Goal: Transaction & Acquisition: Download file/media

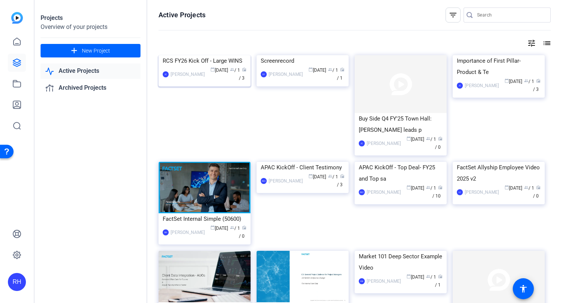
click at [202, 55] on img at bounding box center [204, 55] width 92 height 0
click at [202, 84] on div "Projects Overview of your projects add New Project Active Projects Archived Pro…" at bounding box center [298, 151] width 527 height 303
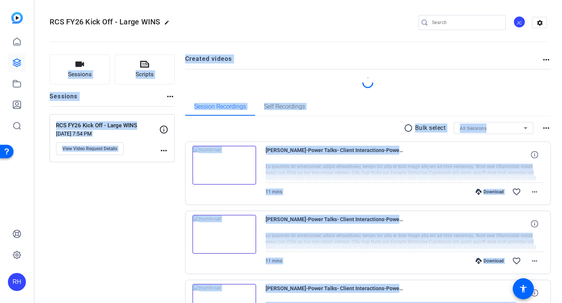
click at [246, 44] on openreel-divider-bar at bounding box center [298, 39] width 497 height 23
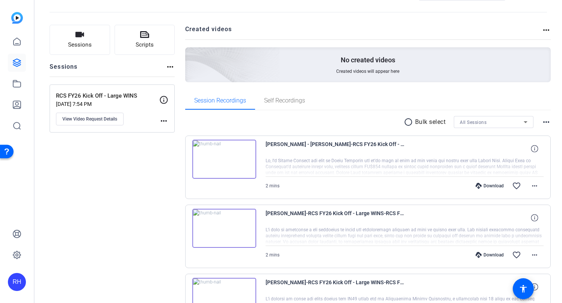
scroll to position [30, 0]
click at [439, 222] on div "[PERSON_NAME]-RCS FY26 Kick Off - Large WINS-RCS FY26 Kick Off - Large WINS-175…" at bounding box center [404, 217] width 278 height 18
click at [535, 217] on icon at bounding box center [534, 216] width 7 height 7
click at [535, 217] on mat-icon "close" at bounding box center [534, 217] width 9 height 9
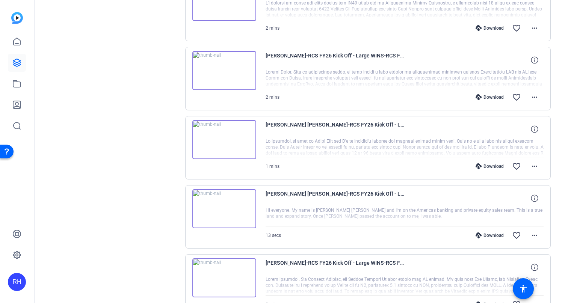
scroll to position [374, 0]
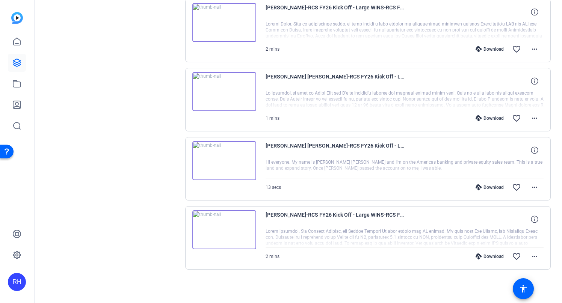
click at [411, 237] on div at bounding box center [404, 237] width 278 height 19
click at [380, 217] on span "[PERSON_NAME]-RCS FY26 Kick Off - Large WINS-RCS FY26 Kick Off - Large WINS-175…" at bounding box center [334, 219] width 139 height 18
click at [531, 258] on mat-icon "more_horiz" at bounding box center [534, 256] width 9 height 9
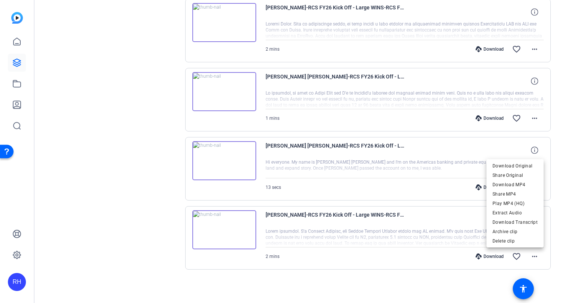
click at [433, 229] on div at bounding box center [281, 151] width 562 height 303
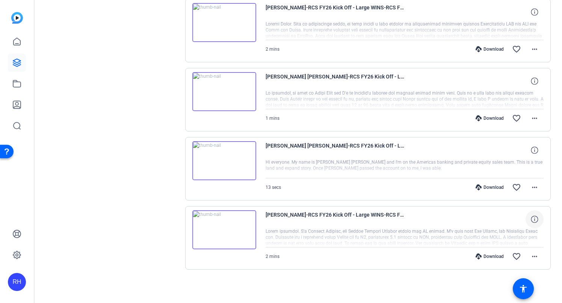
click at [534, 220] on icon at bounding box center [534, 219] width 7 height 7
click at [534, 220] on mat-icon "close" at bounding box center [534, 219] width 9 height 9
click at [233, 234] on img at bounding box center [224, 229] width 64 height 39
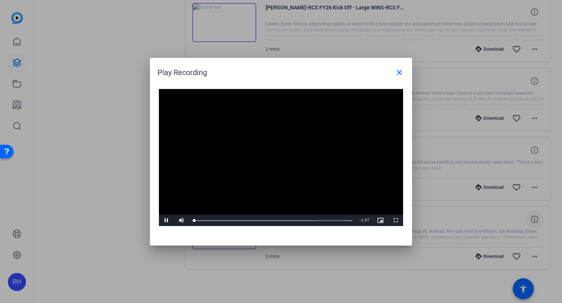
click at [224, 193] on video "Video Player" at bounding box center [281, 157] width 244 height 137
click at [398, 73] on mat-icon "close" at bounding box center [399, 72] width 9 height 9
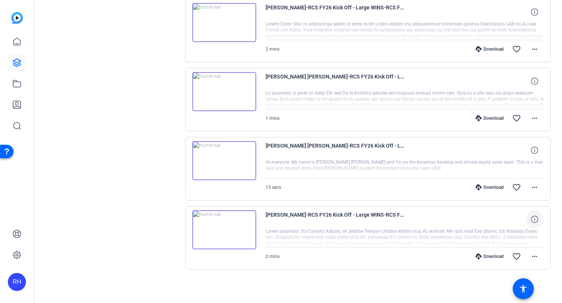
click at [485, 256] on div "Download" at bounding box center [490, 256] width 36 height 6
click at [488, 188] on div "Download" at bounding box center [490, 187] width 36 height 6
click at [490, 119] on div "Download" at bounding box center [490, 118] width 36 height 6
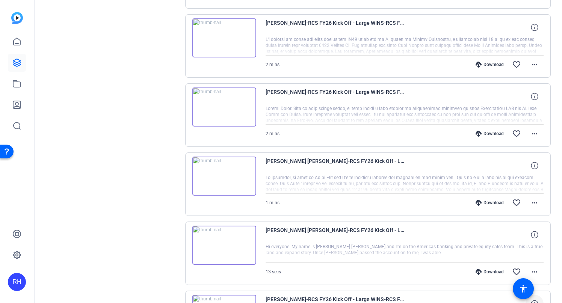
scroll to position [288, 0]
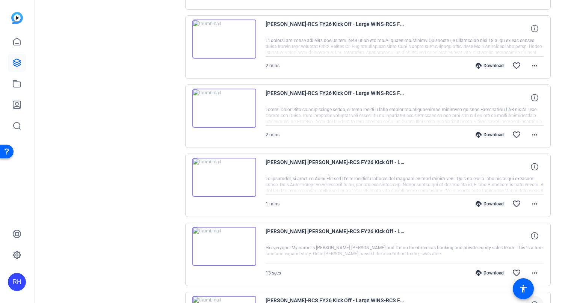
click at [491, 136] on div "Download" at bounding box center [490, 135] width 36 height 6
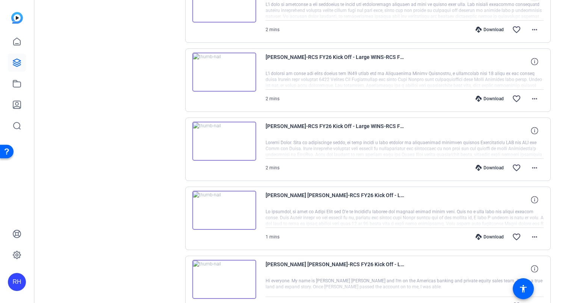
scroll to position [247, 0]
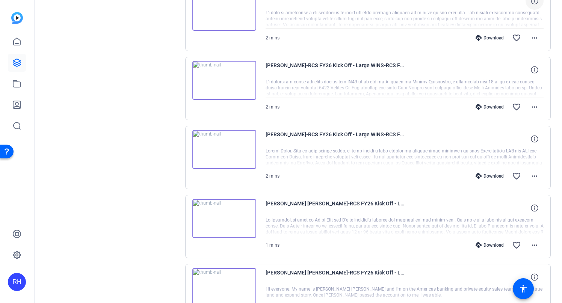
click at [486, 106] on div "Download" at bounding box center [490, 107] width 36 height 6
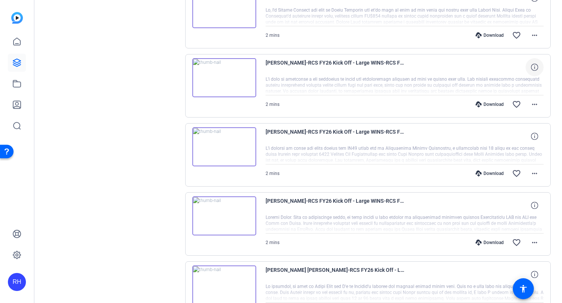
click at [488, 103] on div "Download" at bounding box center [490, 104] width 36 height 6
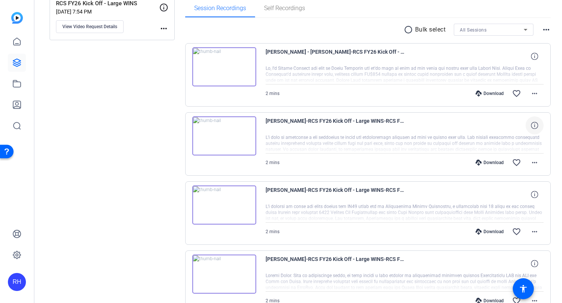
scroll to position [120, 0]
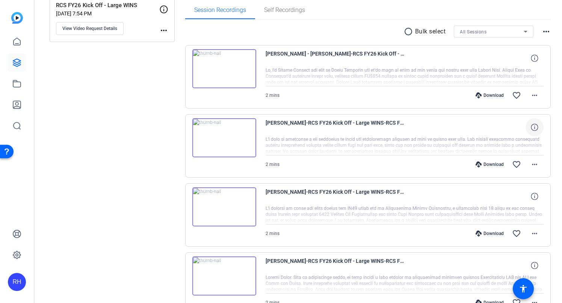
click at [487, 97] on div "Download" at bounding box center [490, 95] width 36 height 6
click at [532, 94] on mat-icon "more_horiz" at bounding box center [534, 95] width 9 height 9
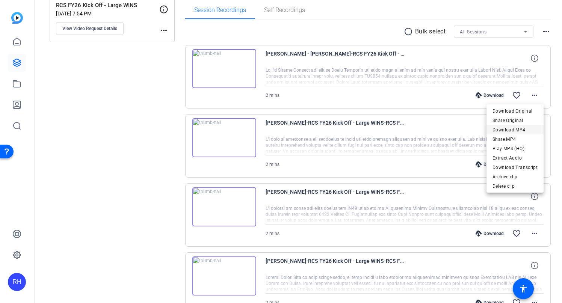
click at [511, 131] on span "Download MP4" at bounding box center [514, 129] width 45 height 9
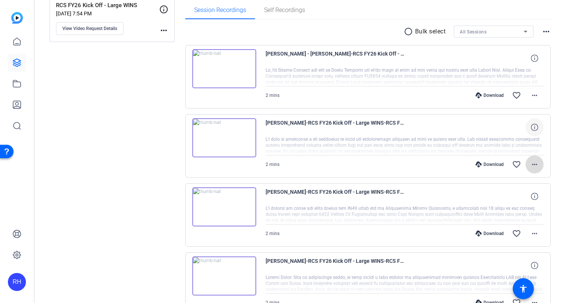
click at [538, 165] on mat-icon "more_horiz" at bounding box center [534, 164] width 9 height 9
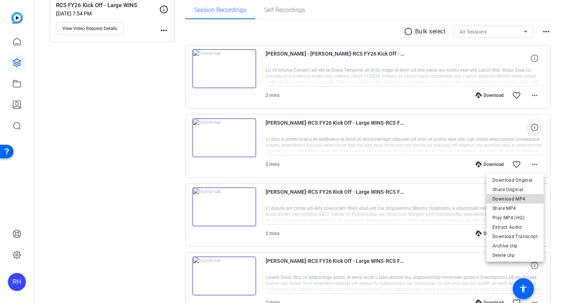
click at [524, 198] on span "Download MP4" at bounding box center [514, 199] width 45 height 9
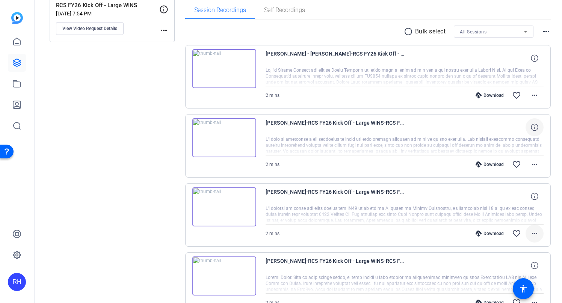
click at [534, 229] on mat-icon "more_horiz" at bounding box center [534, 233] width 9 height 9
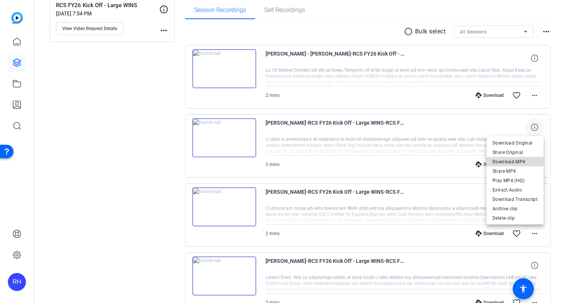
click at [523, 162] on span "Download MP4" at bounding box center [514, 161] width 45 height 9
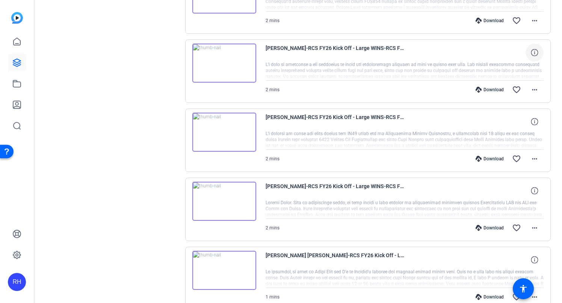
scroll to position [204, 0]
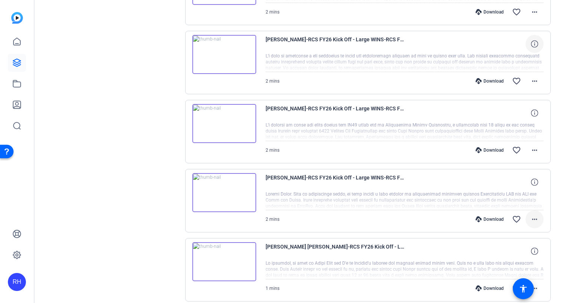
click at [531, 221] on mat-icon "more_horiz" at bounding box center [534, 219] width 9 height 9
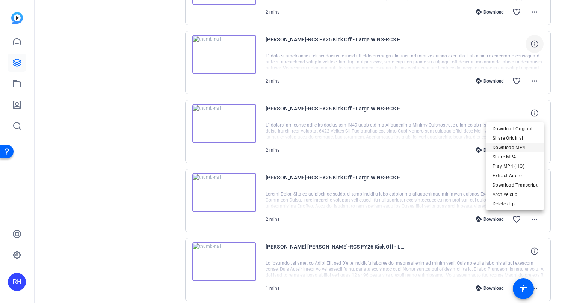
click at [514, 149] on span "Download MP4" at bounding box center [514, 147] width 45 height 9
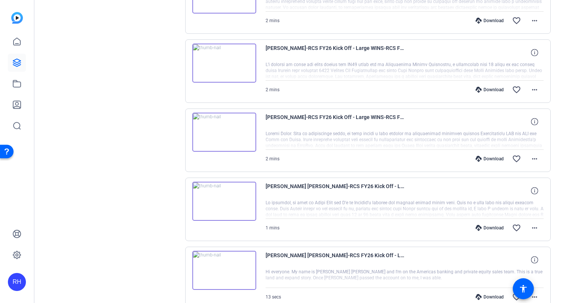
scroll to position [273, 0]
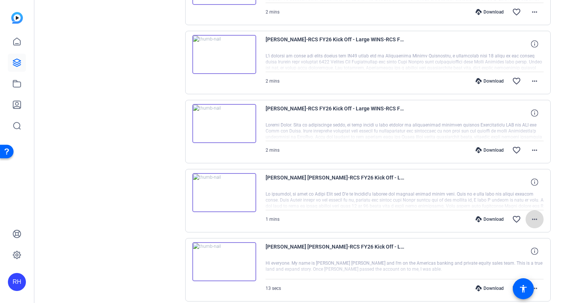
click at [532, 216] on mat-icon "more_horiz" at bounding box center [534, 219] width 9 height 9
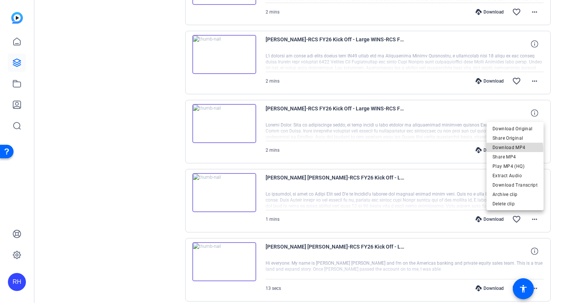
click at [514, 149] on span "Download MP4" at bounding box center [514, 147] width 45 height 9
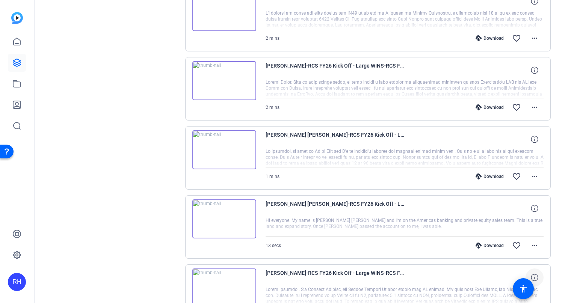
scroll to position [374, 0]
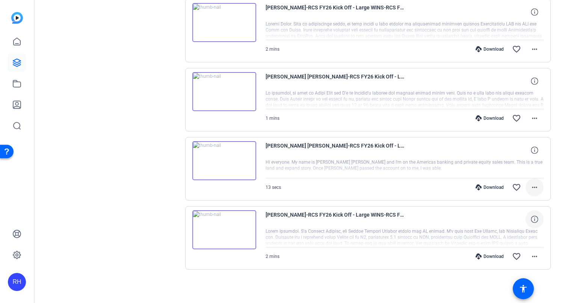
click at [534, 183] on mat-icon "more_horiz" at bounding box center [534, 187] width 9 height 9
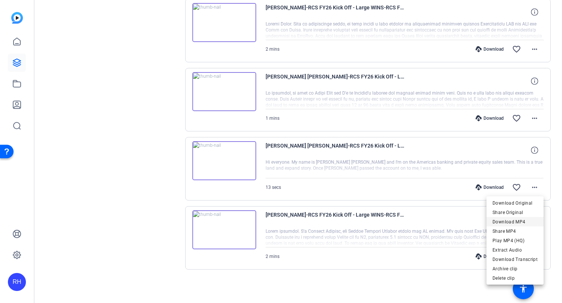
click at [518, 220] on span "Download MP4" at bounding box center [514, 221] width 45 height 9
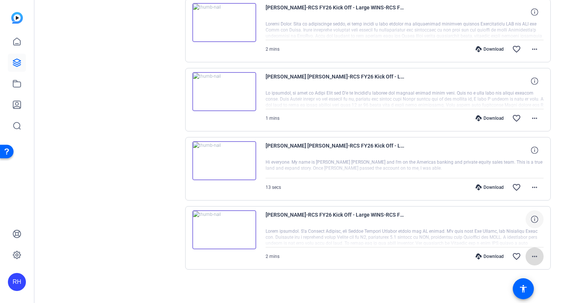
click at [534, 254] on mat-icon "more_horiz" at bounding box center [534, 256] width 9 height 9
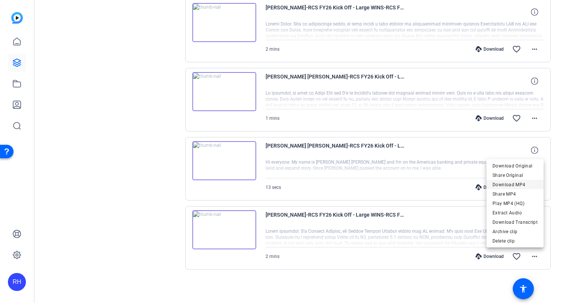
click at [521, 185] on span "Download MP4" at bounding box center [514, 184] width 45 height 9
